Goal: Transaction & Acquisition: Purchase product/service

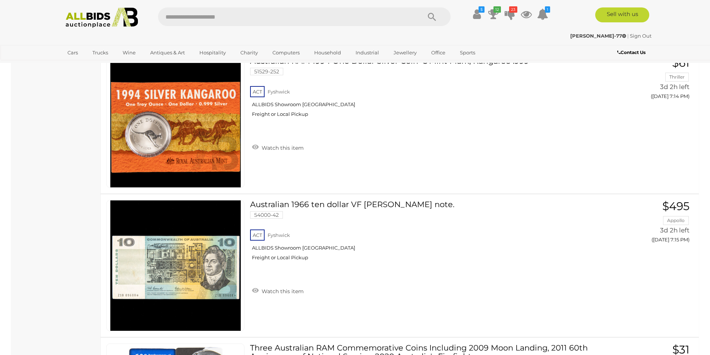
scroll to position [7021, 0]
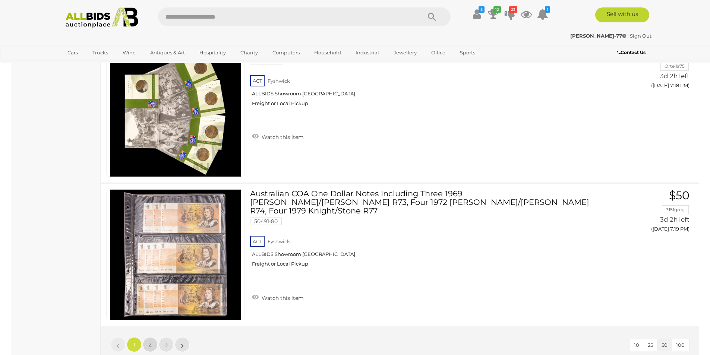
click at [149, 341] on span "2" at bounding box center [150, 344] width 3 height 7
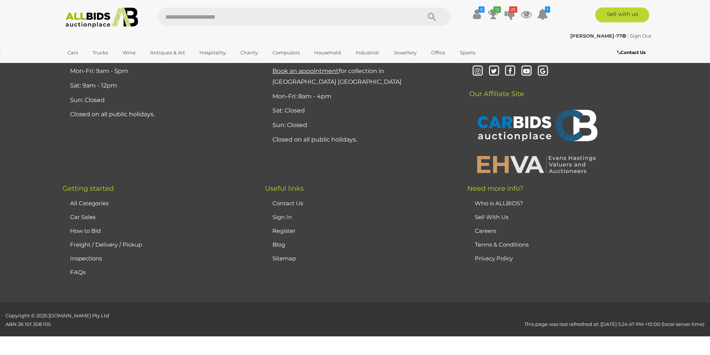
scroll to position [88, 0]
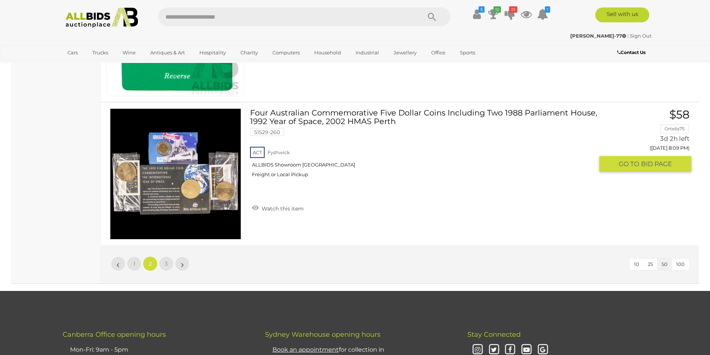
scroll to position [7093, 0]
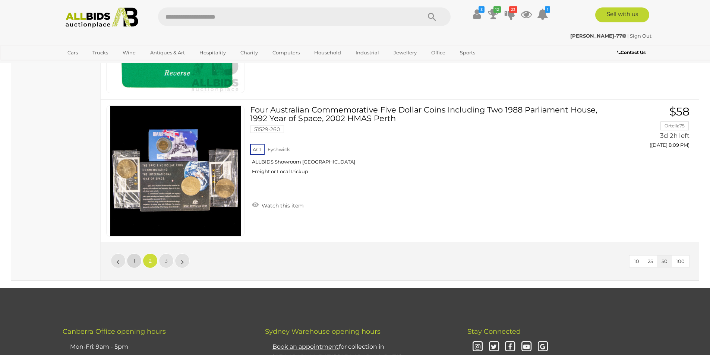
click at [131, 260] on link "1" at bounding box center [134, 260] width 15 height 15
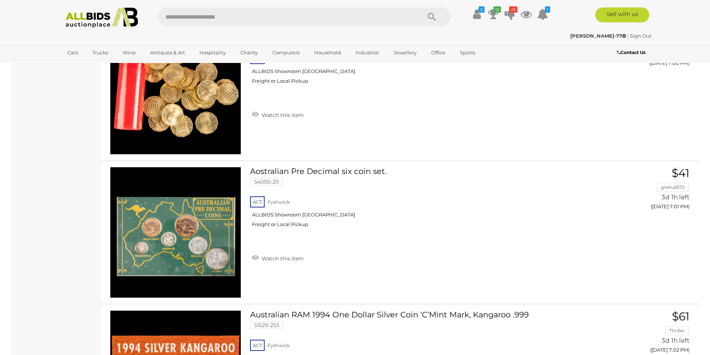
scroll to position [4425, 0]
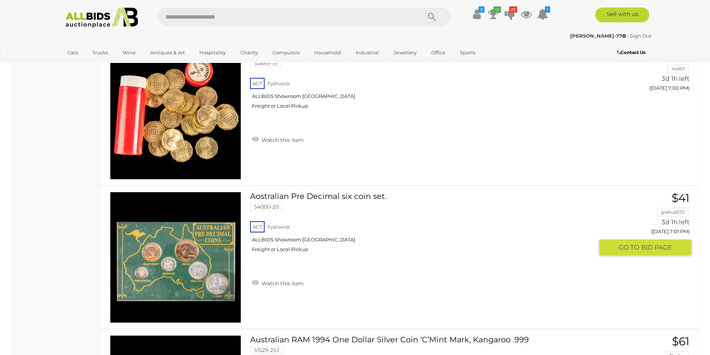
drag, startPoint x: 146, startPoint y: 237, endPoint x: 439, endPoint y: 167, distance: 301.3
click at [465, 161] on div "United Kingdom 1967 QE2 Threepence Coins(22) with Coin Tube 53689-19 ACT Fyshwi…" at bounding box center [399, 114] width 609 height 142
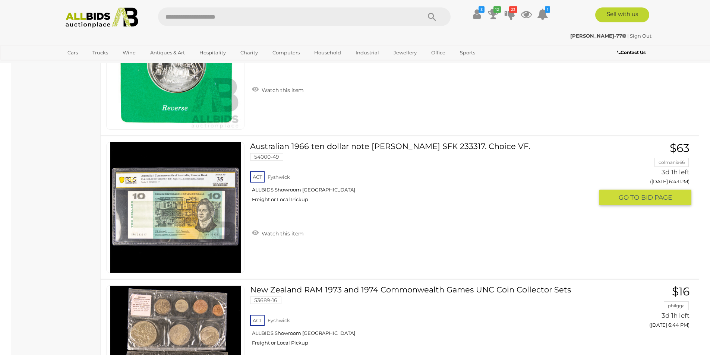
scroll to position [1891, 0]
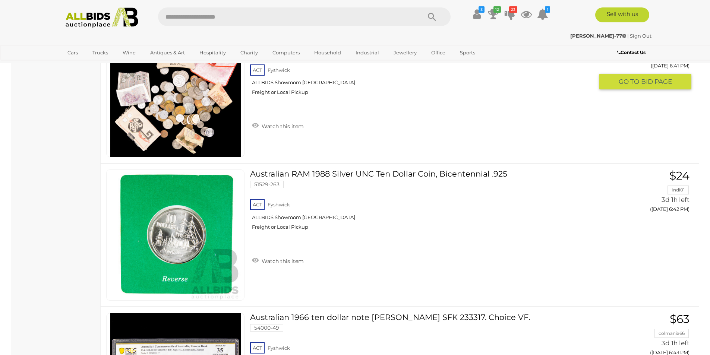
drag, startPoint x: 438, startPoint y: 167, endPoint x: 429, endPoint y: 171, distance: 9.5
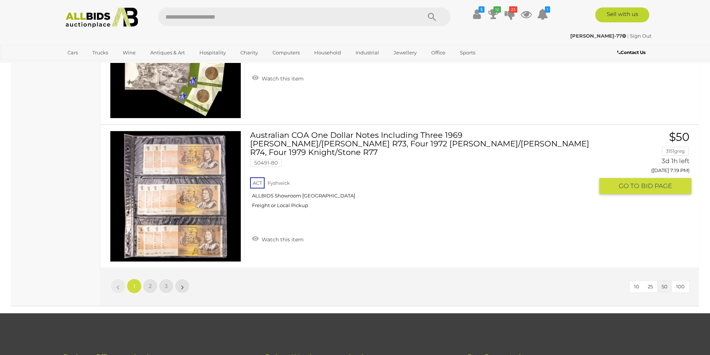
scroll to position [7117, 0]
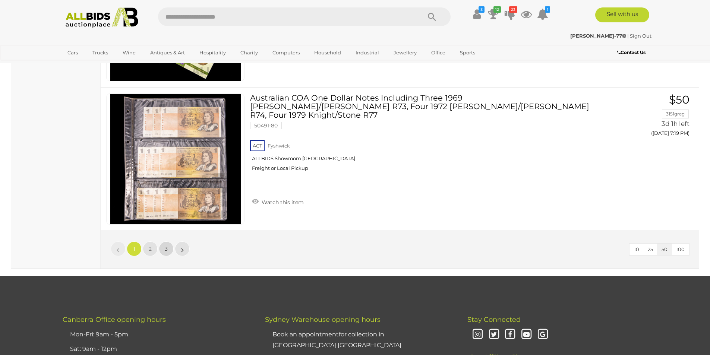
click at [169, 241] on link "3" at bounding box center [166, 248] width 15 height 15
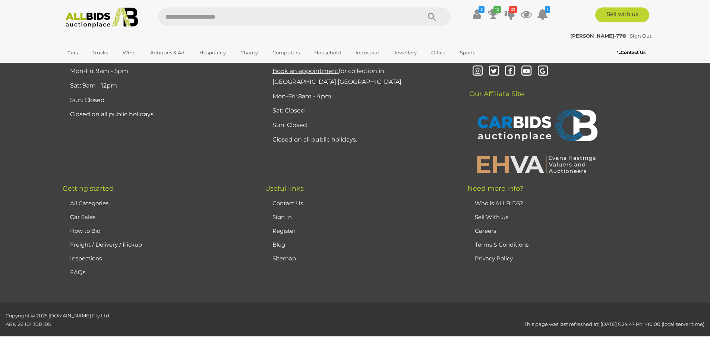
scroll to position [88, 0]
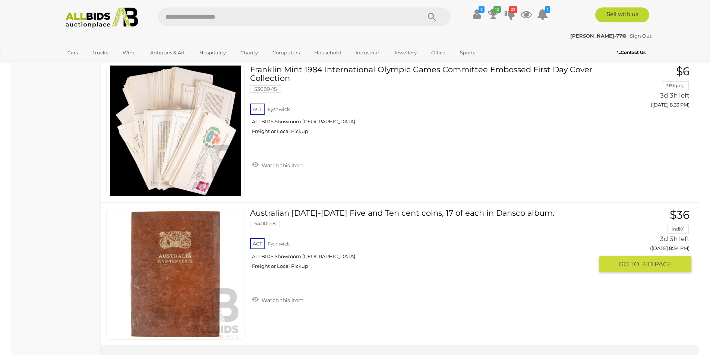
scroll to position [3516, 0]
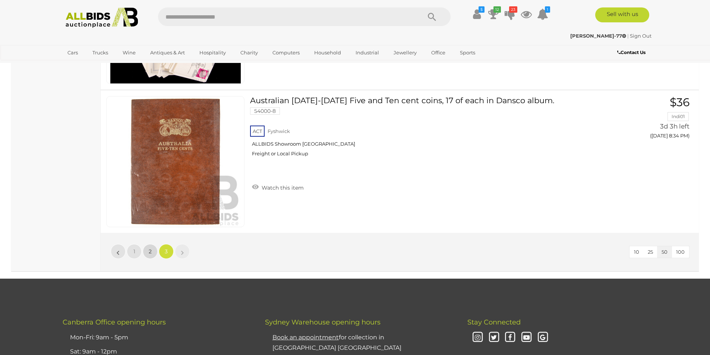
click at [153, 251] on link "2" at bounding box center [150, 251] width 15 height 15
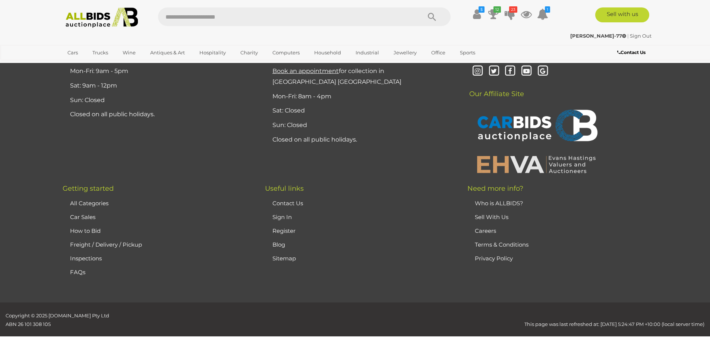
scroll to position [88, 0]
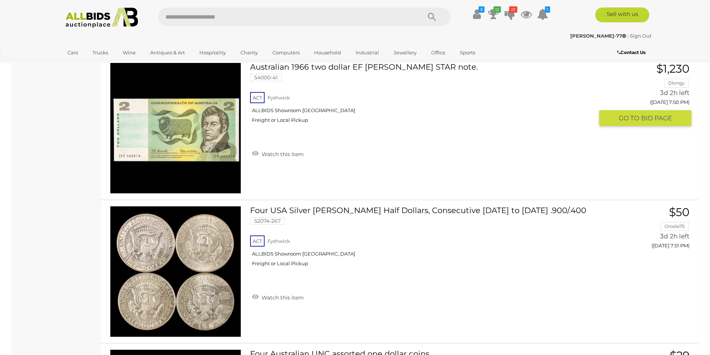
scroll to position [4373, 0]
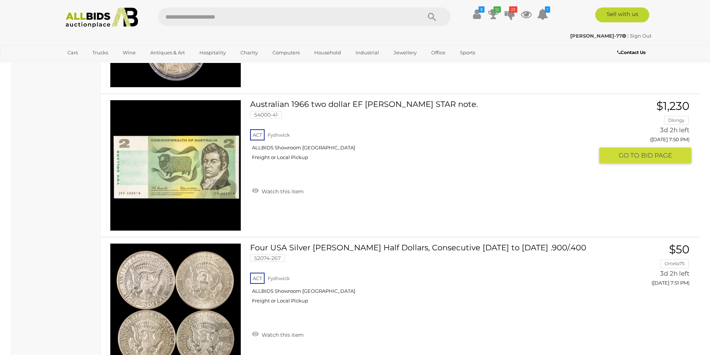
click at [213, 187] on img at bounding box center [175, 165] width 130 height 130
